Goal: Task Accomplishment & Management: Complete application form

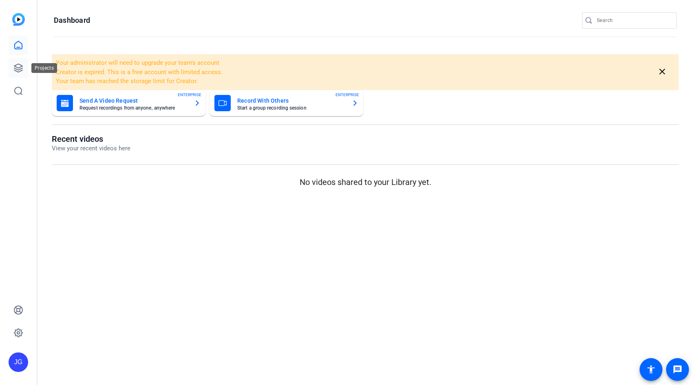
click at [15, 64] on icon at bounding box center [18, 68] width 10 height 10
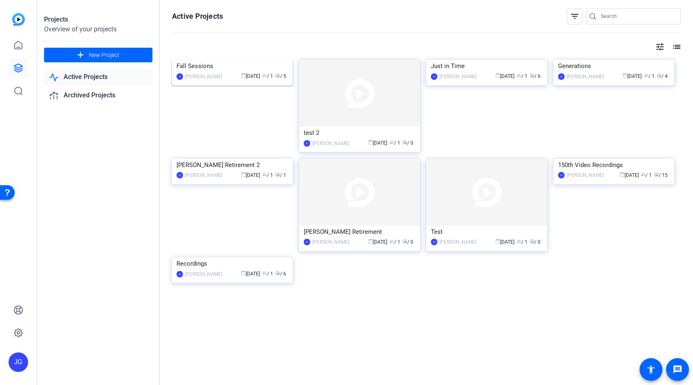
click at [247, 60] on img at bounding box center [232, 60] width 121 height 0
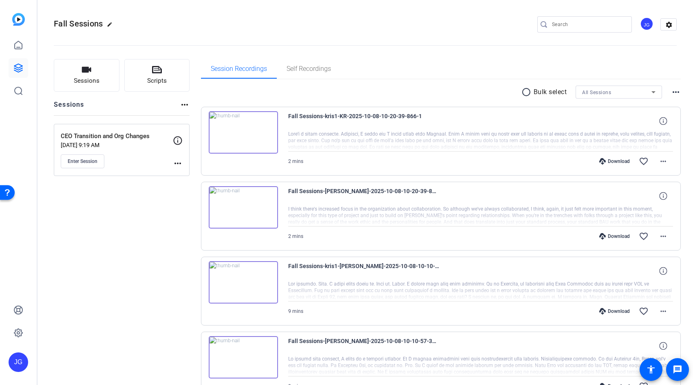
click at [185, 103] on mat-icon "more_horiz" at bounding box center [185, 105] width 10 height 10
click at [154, 104] on div at bounding box center [346, 192] width 693 height 385
click at [96, 82] on span "Sessions" at bounding box center [87, 80] width 26 height 9
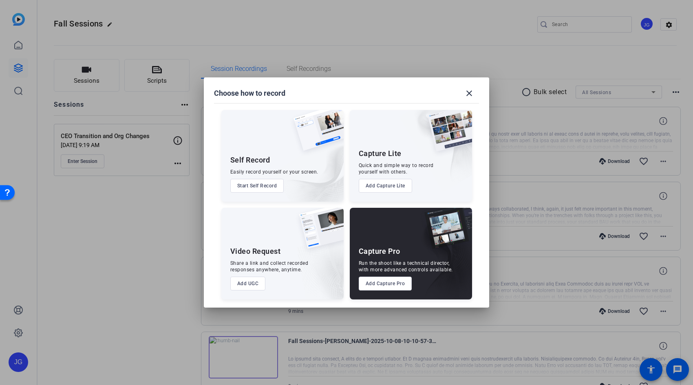
click at [382, 287] on button "Add Capture Pro" at bounding box center [385, 284] width 53 height 14
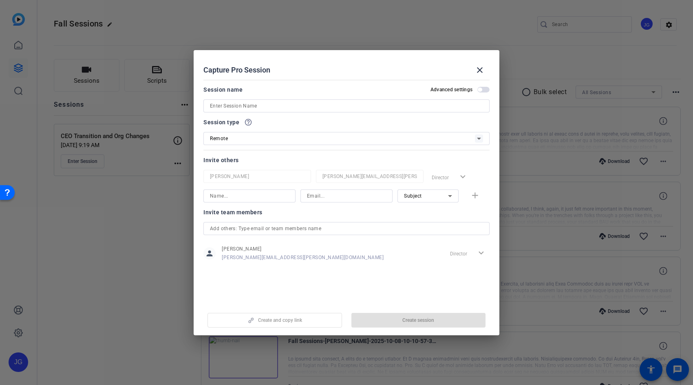
click at [265, 104] on input at bounding box center [346, 106] width 273 height 10
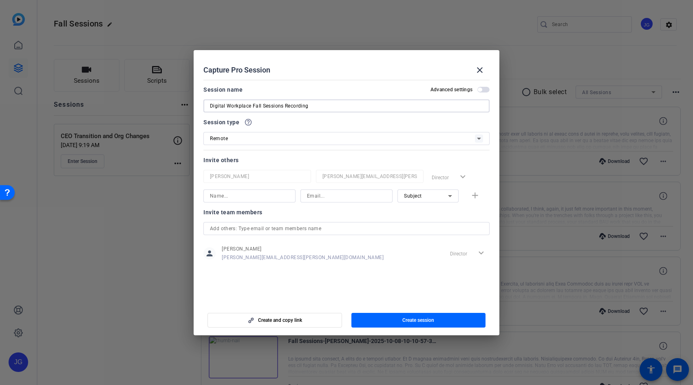
type input "Digital Workplace Fall Sessions Recording"
click at [328, 199] on input at bounding box center [346, 196] width 79 height 10
paste input "prudential"
drag, startPoint x: 349, startPoint y: 196, endPoint x: 230, endPoint y: 197, distance: 119.1
click at [230, 197] on div "prudential Subject add" at bounding box center [346, 196] width 286 height 13
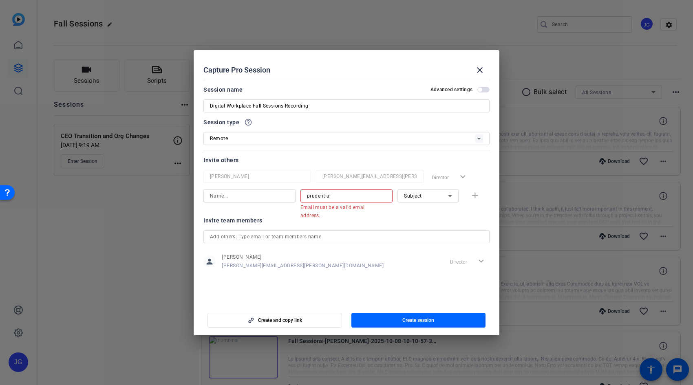
click at [341, 197] on input "prudential" at bounding box center [346, 196] width 79 height 10
paste input "[PERSON_NAME][EMAIL_ADDRESS][PERSON_NAME][DOMAIN_NAME]"
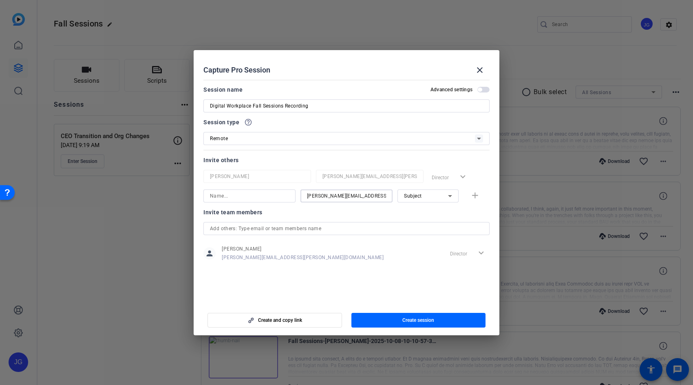
type input "[PERSON_NAME][EMAIL_ADDRESS][PERSON_NAME][DOMAIN_NAME]"
click at [246, 199] on input at bounding box center [249, 196] width 79 height 10
type input "[PERSON_NAME]"
click at [476, 194] on mat-icon "add" at bounding box center [475, 196] width 10 height 10
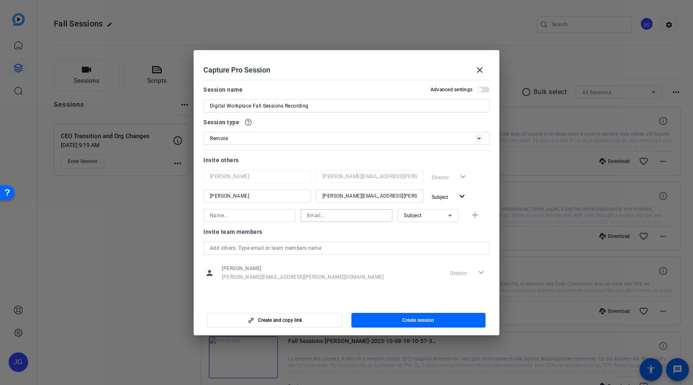
click at [329, 215] on input at bounding box center [346, 216] width 79 height 10
paste input "[PERSON_NAME][EMAIL_ADDRESS][PERSON_NAME][DOMAIN_NAME]"
type input "[PERSON_NAME][EMAIL_ADDRESS][PERSON_NAME][DOMAIN_NAME]"
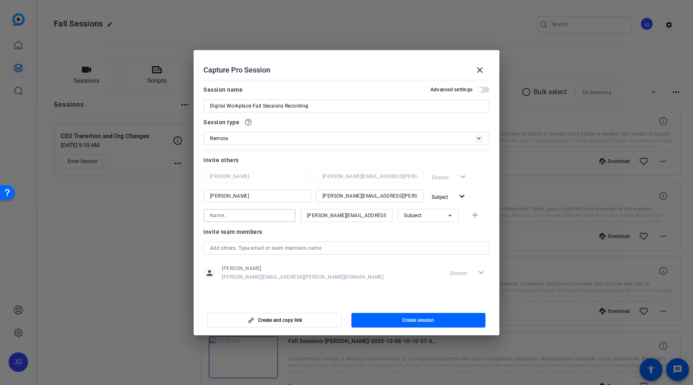
click at [258, 217] on input at bounding box center [249, 216] width 79 height 10
type input "[PERSON_NAME]"
click at [476, 218] on mat-icon "add" at bounding box center [475, 215] width 10 height 10
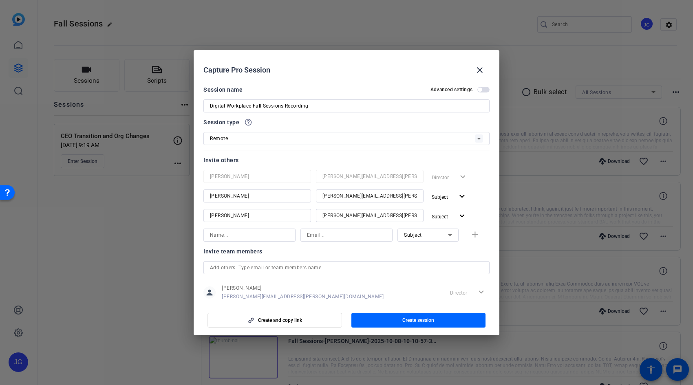
click at [345, 235] on input at bounding box center [346, 235] width 79 height 10
paste input "[PERSON_NAME][EMAIL_ADDRESS][PERSON_NAME][DOMAIN_NAME]"
type input "[PERSON_NAME][EMAIL_ADDRESS][PERSON_NAME][DOMAIN_NAME]"
click at [257, 235] on input at bounding box center [249, 235] width 79 height 10
type input "[PERSON_NAME]"
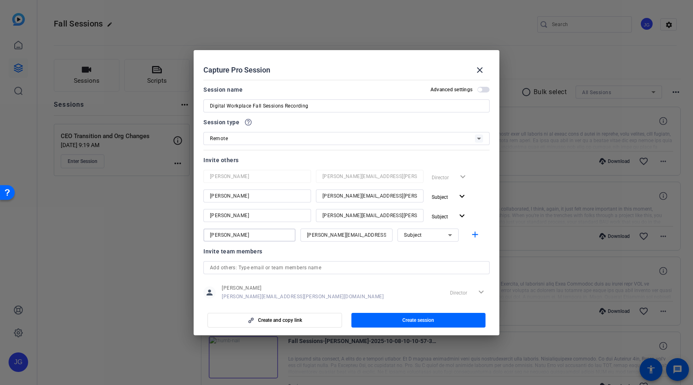
click at [445, 254] on div "Invite team members" at bounding box center [346, 252] width 286 height 10
click at [448, 236] on icon at bounding box center [450, 235] width 4 height 2
click at [425, 263] on mat-option "Watcher" at bounding box center [423, 264] width 61 height 13
click at [451, 320] on span "button" at bounding box center [419, 321] width 135 height 20
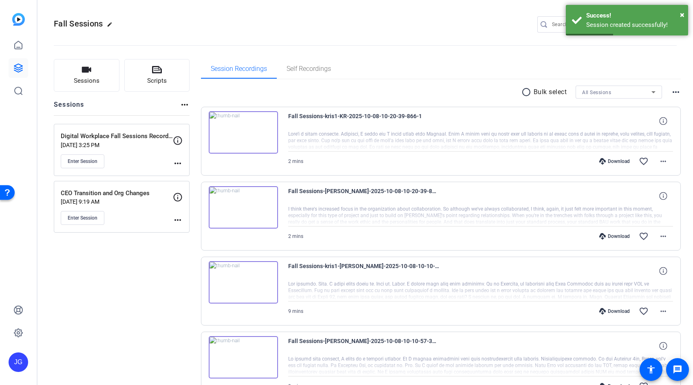
click at [131, 149] on div "Digital Workplace Fall Sessions Recording [DATE] 3:25 PM Enter Session" at bounding box center [117, 150] width 112 height 37
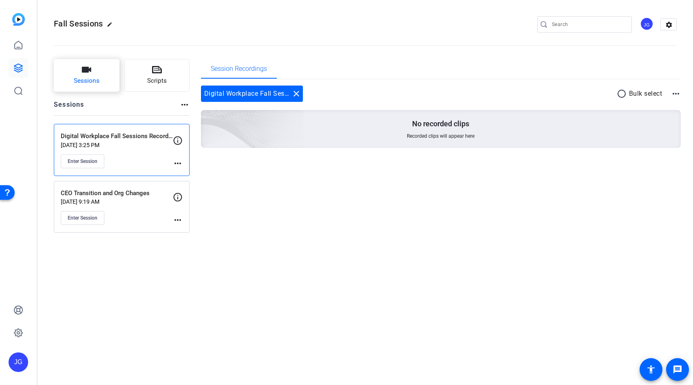
click at [97, 73] on button "Sessions" at bounding box center [87, 75] width 66 height 33
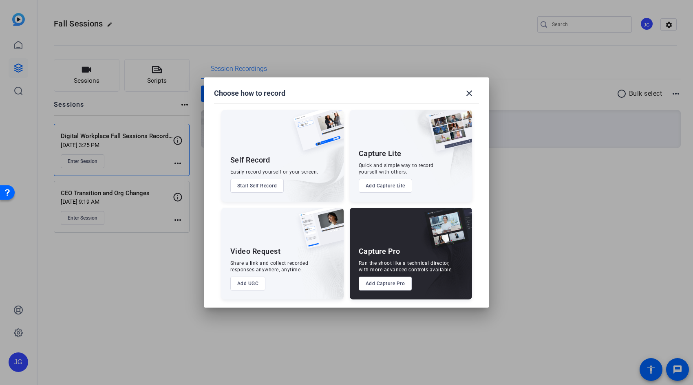
click at [400, 285] on button "Add Capture Pro" at bounding box center [385, 284] width 53 height 14
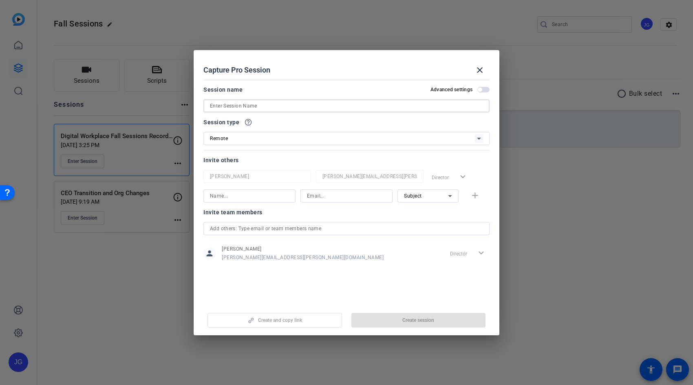
click at [257, 105] on input at bounding box center [346, 106] width 273 height 10
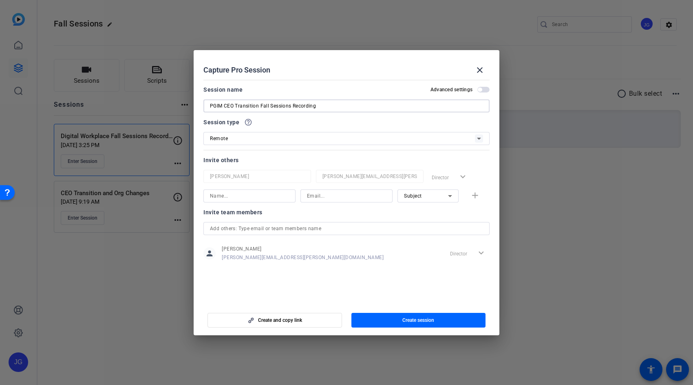
type input "PGIM CEO Transition Fall Sessions Recording"
click at [275, 197] on input at bounding box center [249, 196] width 79 height 10
type input "[PERSON_NAME]"
click at [344, 197] on input at bounding box center [346, 196] width 79 height 10
paste input "[PERSON_NAME][EMAIL_ADDRESS][PERSON_NAME][DOMAIN_NAME]"
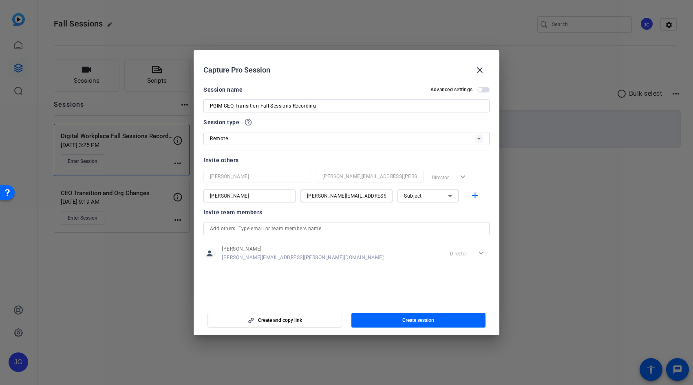
type input "[PERSON_NAME][EMAIL_ADDRESS][PERSON_NAME][DOMAIN_NAME]"
click at [484, 209] on div "Invite team members" at bounding box center [346, 213] width 286 height 10
click at [475, 195] on mat-icon "add" at bounding box center [475, 196] width 10 height 10
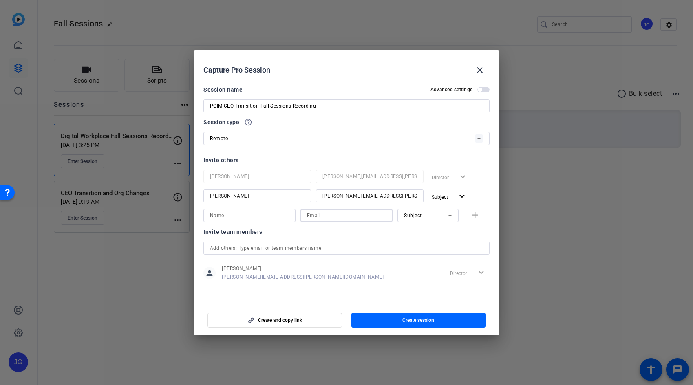
click at [328, 219] on input at bounding box center [346, 216] width 79 height 10
paste input "[PERSON_NAME][EMAIL_ADDRESS][PERSON_NAME][DOMAIN_NAME]"
type input "[PERSON_NAME][EMAIL_ADDRESS][PERSON_NAME][DOMAIN_NAME]"
click at [230, 218] on input at bounding box center [249, 216] width 79 height 10
type input "Jo"
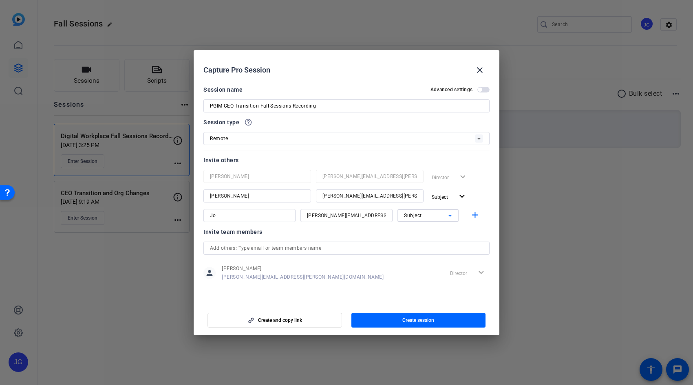
click at [452, 215] on icon at bounding box center [450, 216] width 10 height 10
click at [434, 241] on mat-option "Watcher" at bounding box center [428, 245] width 61 height 13
click at [476, 213] on mat-icon "add" at bounding box center [475, 215] width 10 height 10
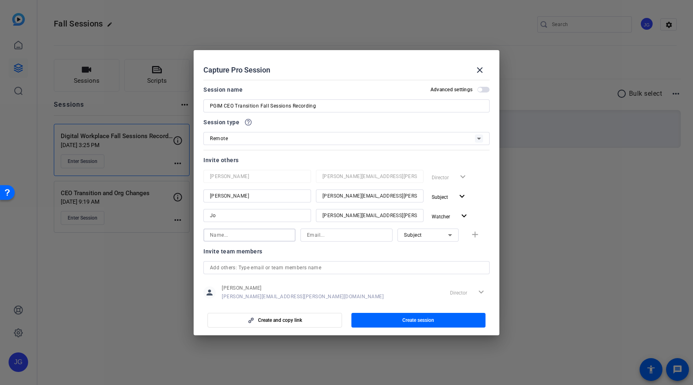
click at [234, 232] on input at bounding box center [249, 235] width 79 height 10
type input "[PERSON_NAME]"
click at [358, 234] on input at bounding box center [346, 235] width 79 height 10
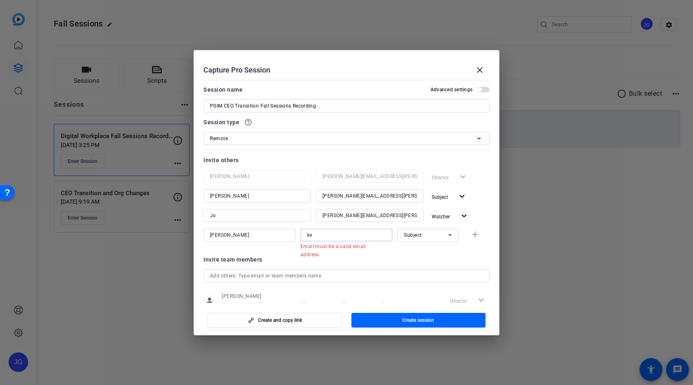
type input "k"
paste input "[PERSON_NAME][EMAIL_ADDRESS][PERSON_NAME][DOMAIN_NAME]"
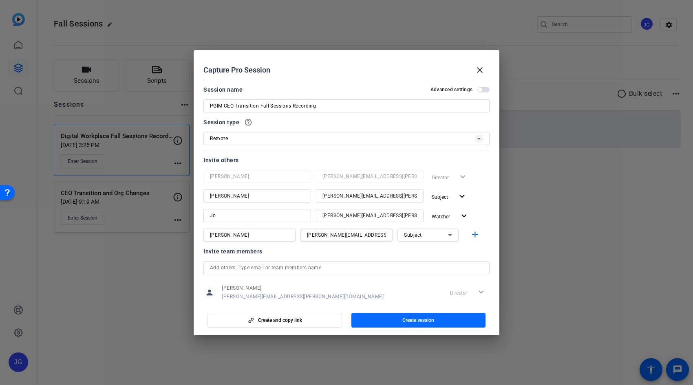
type input "[PERSON_NAME][EMAIL_ADDRESS][PERSON_NAME][DOMAIN_NAME]"
click at [435, 320] on span "button" at bounding box center [419, 321] width 135 height 20
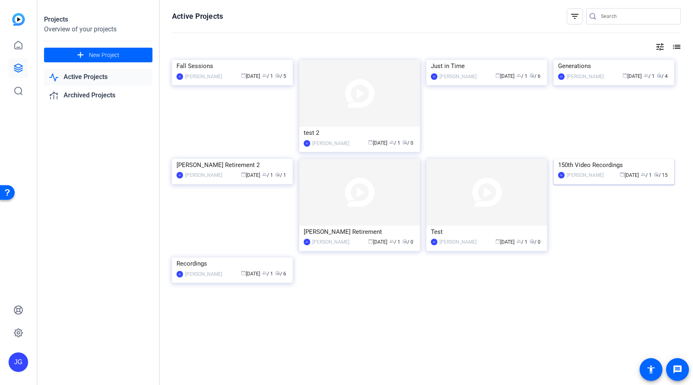
click at [594, 159] on img at bounding box center [614, 159] width 121 height 0
